Goal: Find contact information: Find contact information

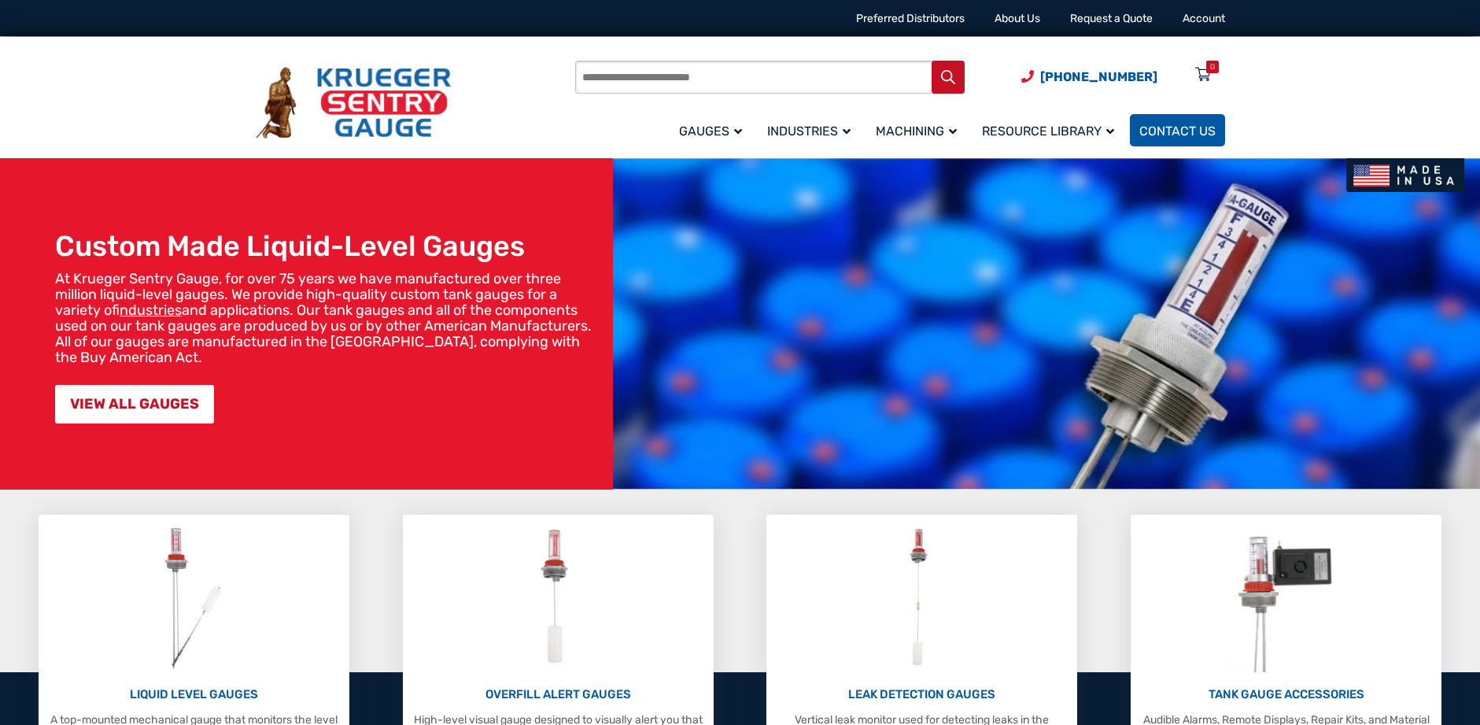
click at [1211, 129] on span "Contact Us" at bounding box center [1177, 131] width 76 height 15
